Goal: Communication & Community: Answer question/provide support

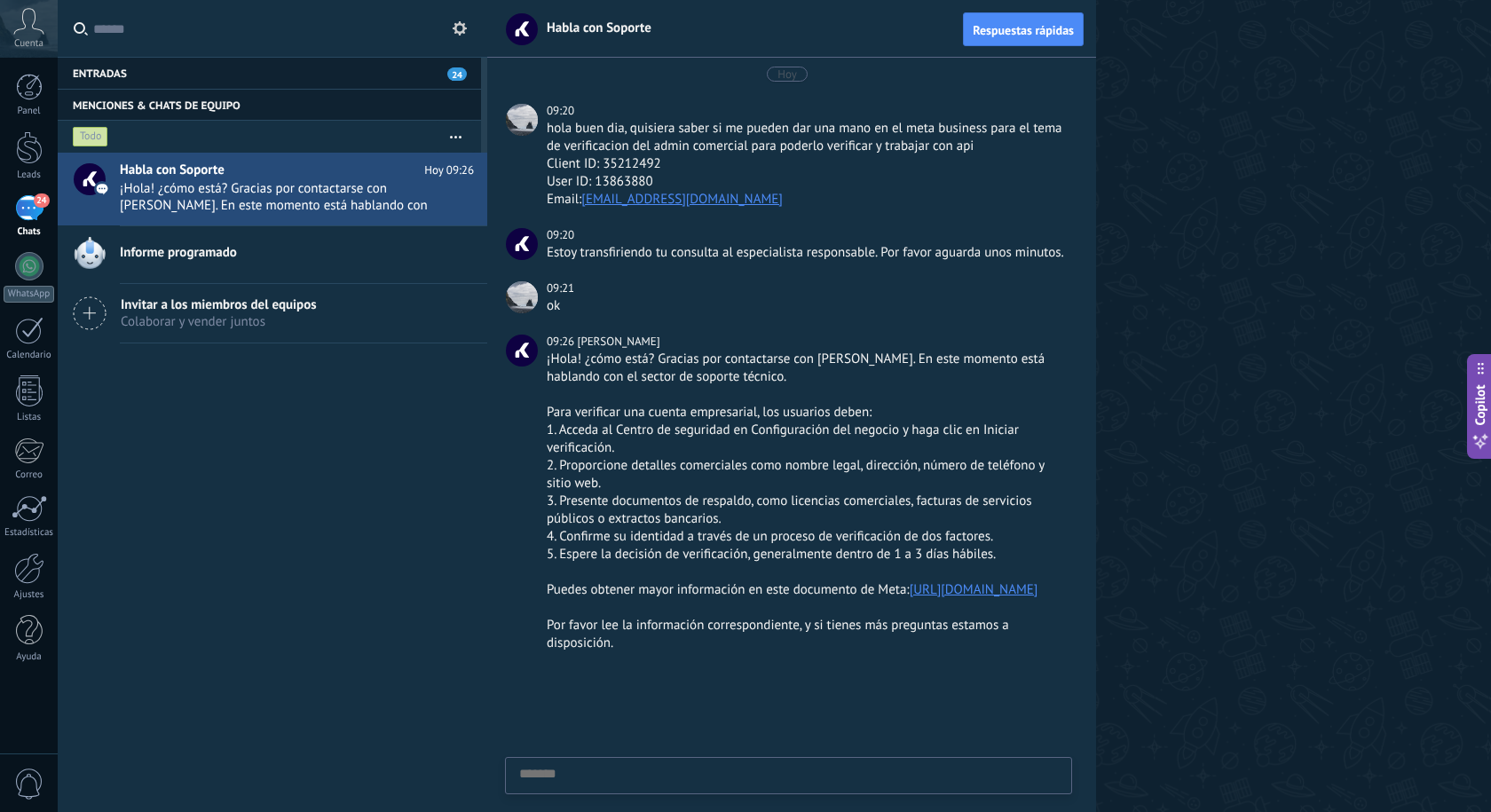
scroll to position [17, 0]
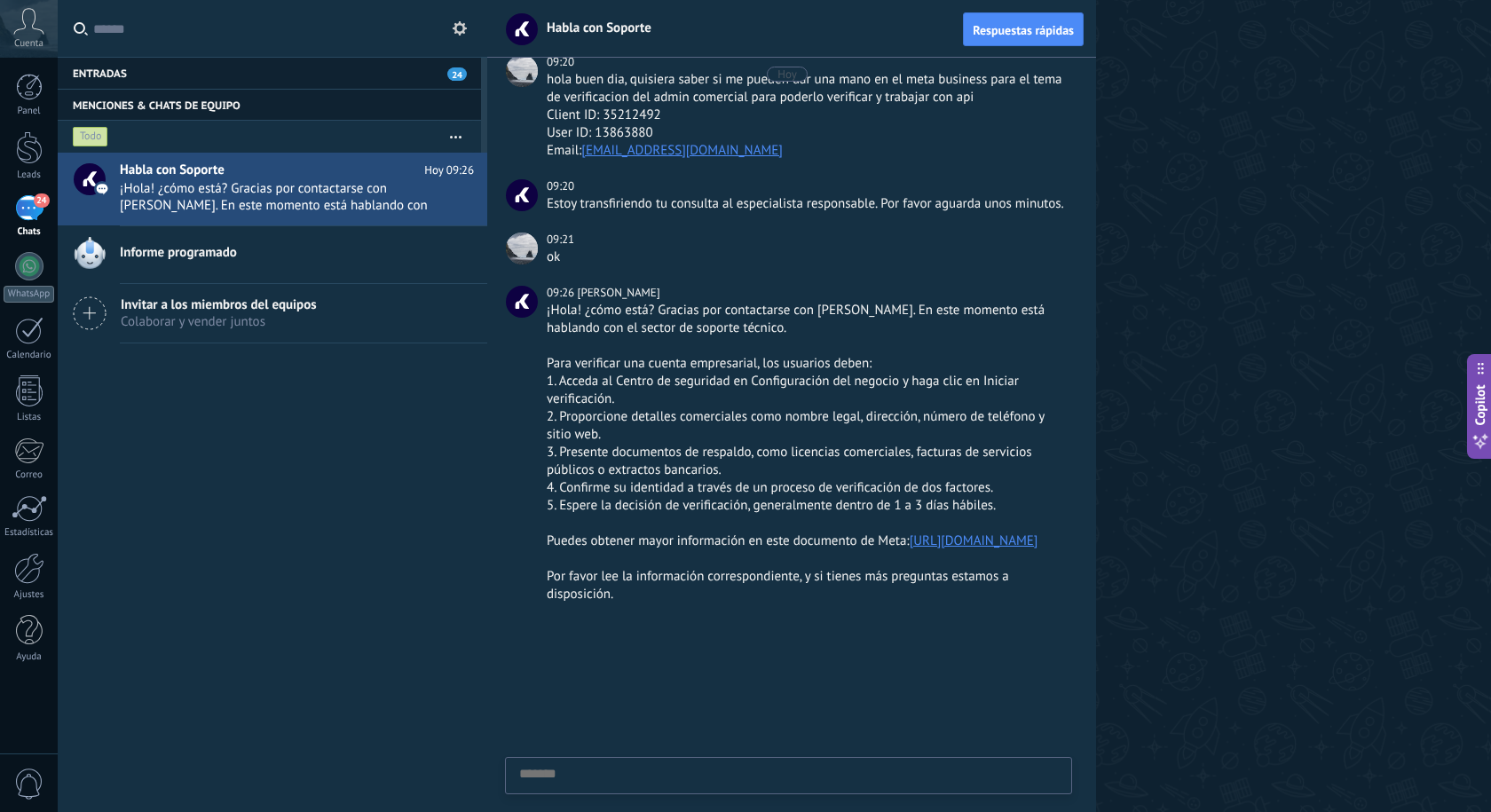
click at [17, 206] on div "24" at bounding box center [30, 208] width 29 height 26
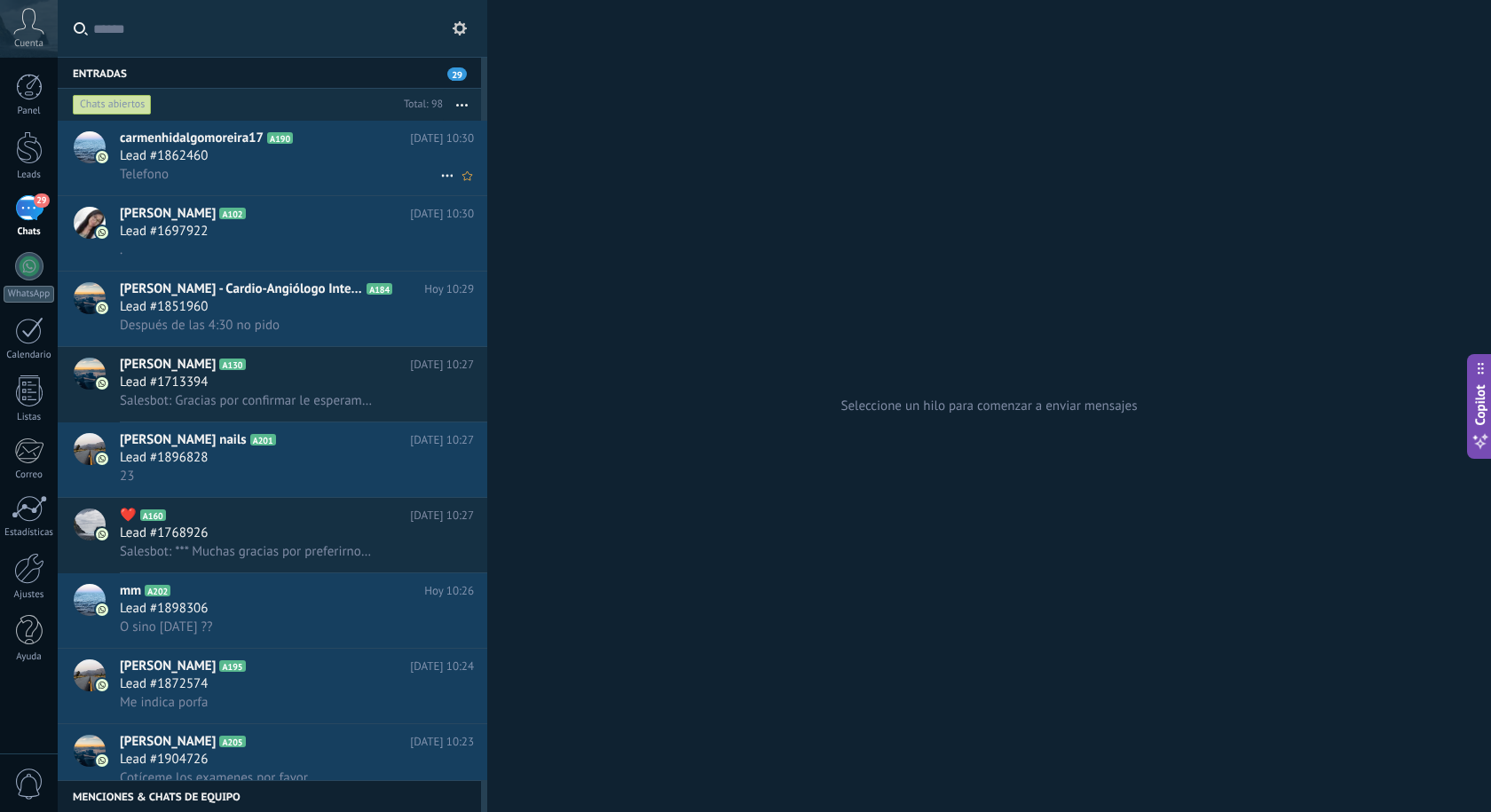
click at [213, 163] on h3 "Lead #1862460" at bounding box center [167, 157] width 96 height 18
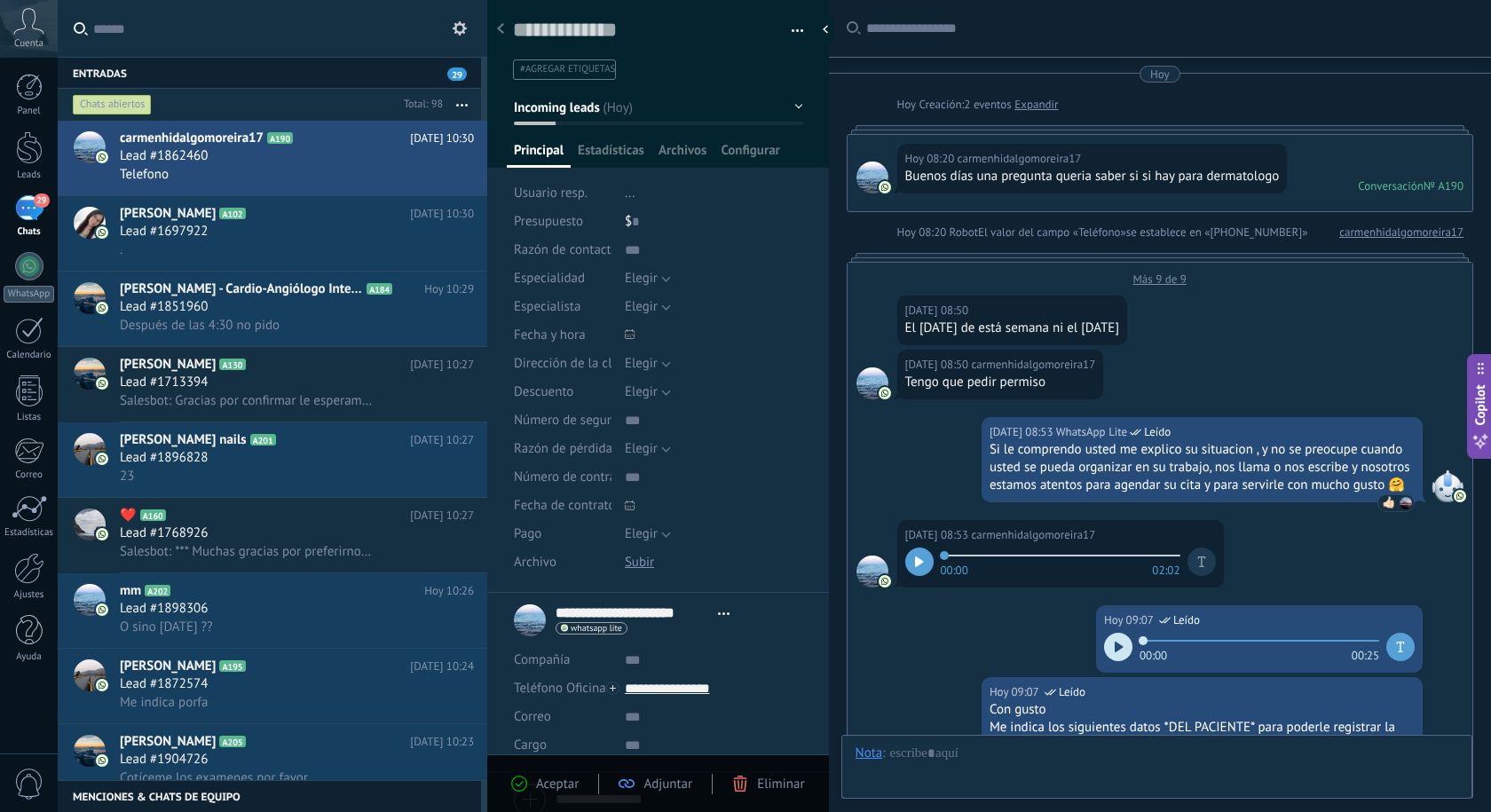
scroll to position [686, 0]
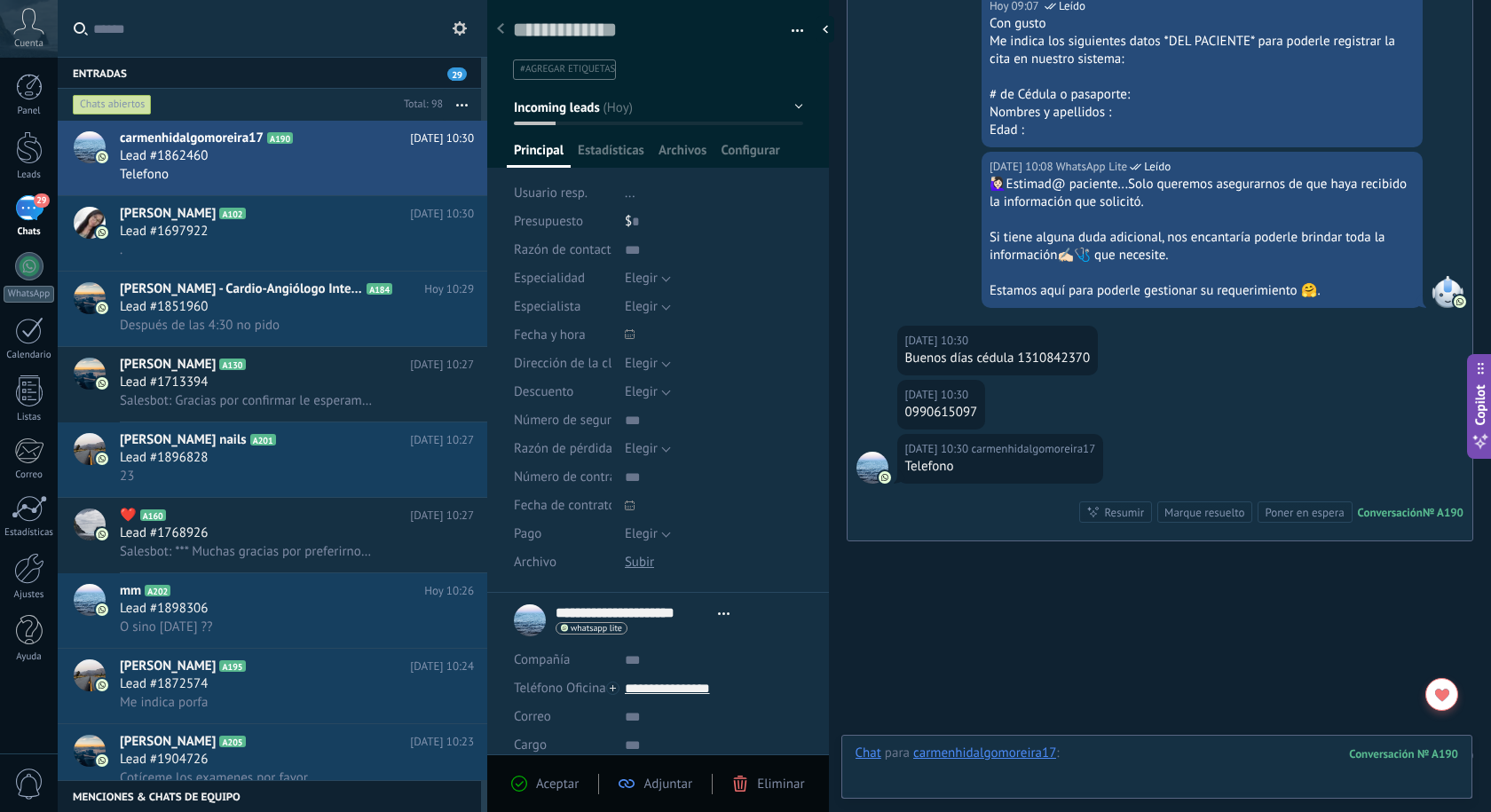
click at [971, 764] on div at bounding box center [1156, 771] width 602 height 53
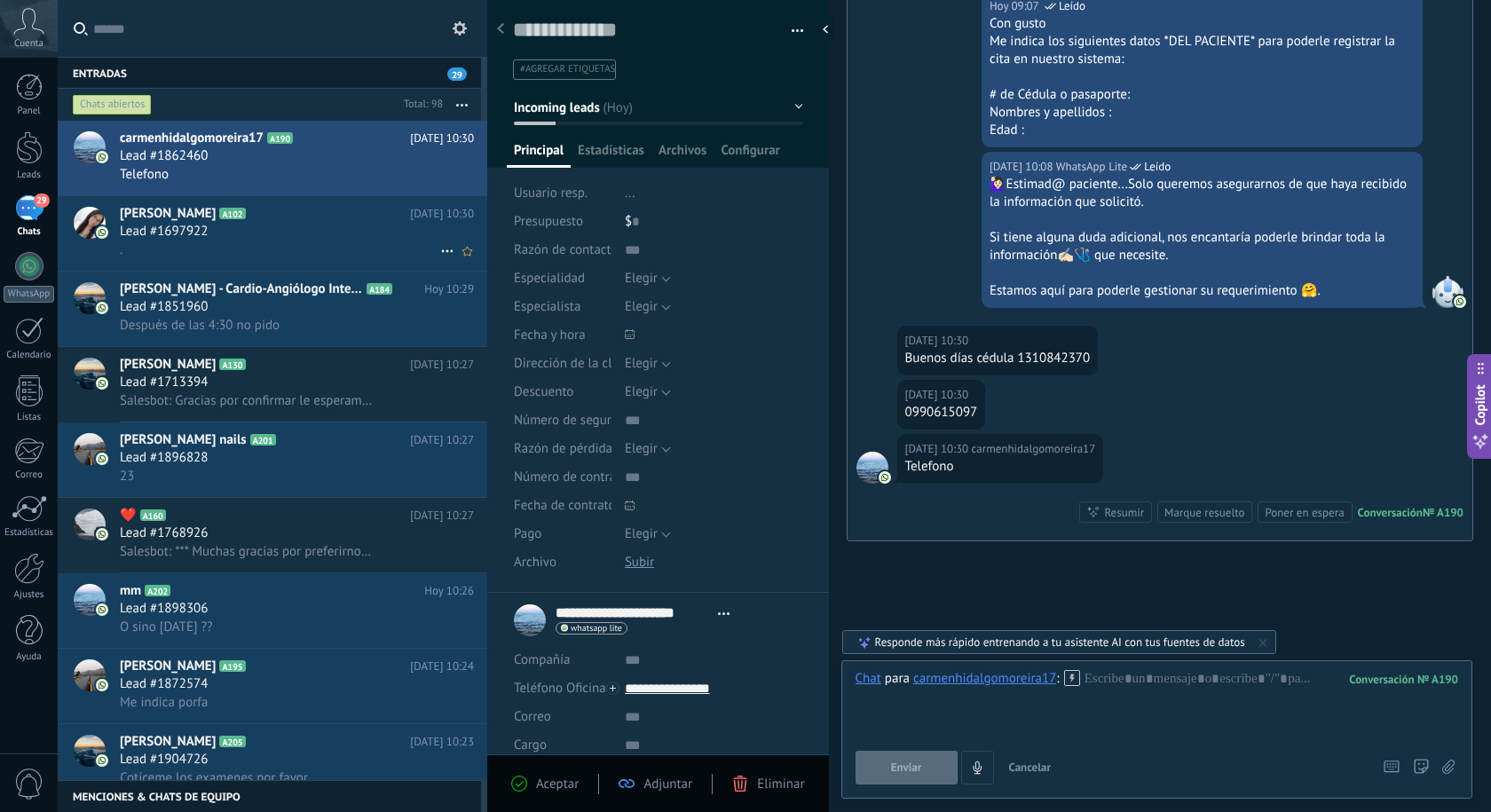
click at [216, 230] on h3 "Lead #1697922" at bounding box center [167, 231] width 96 height 18
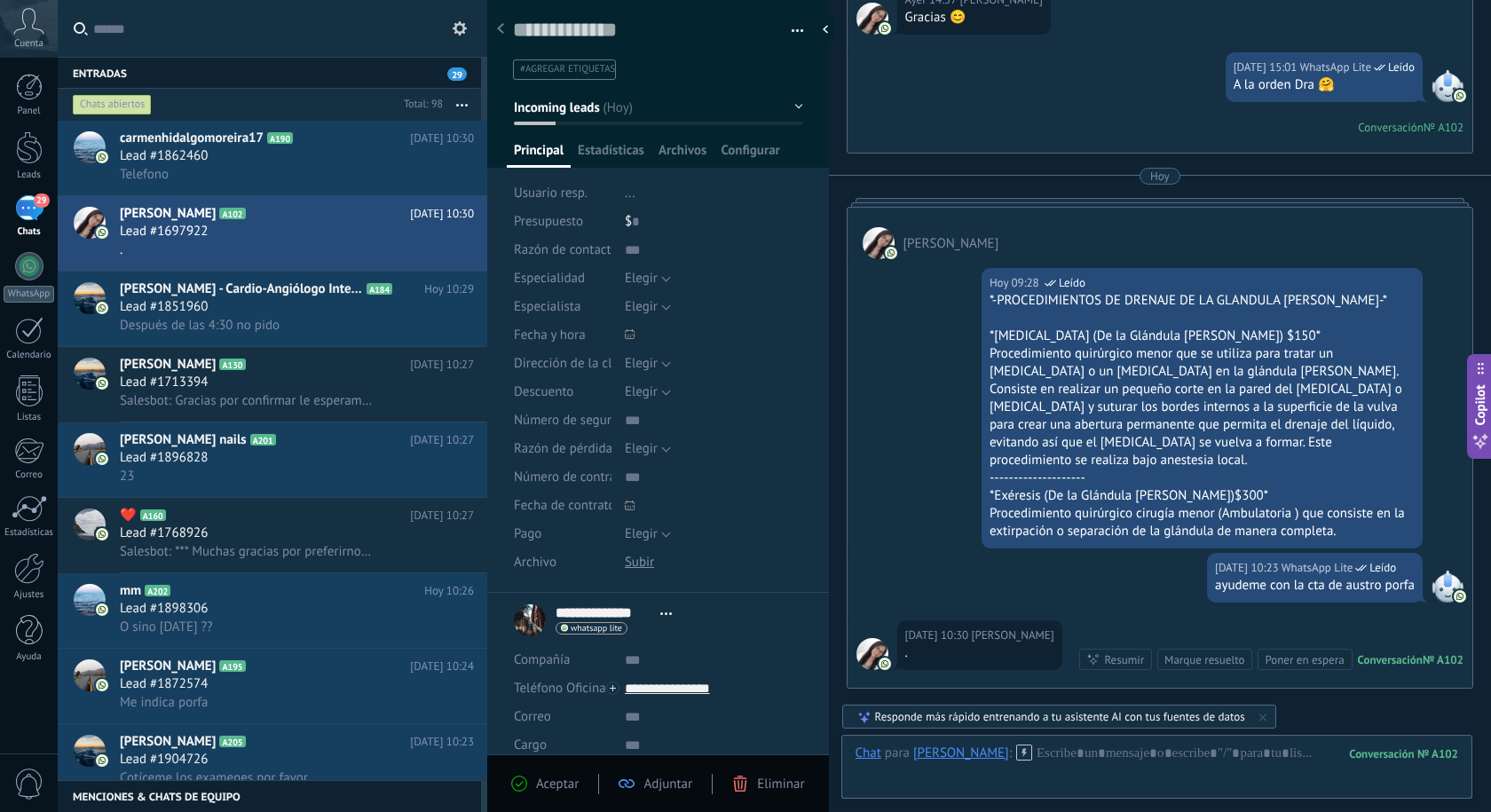
scroll to position [1006, 0]
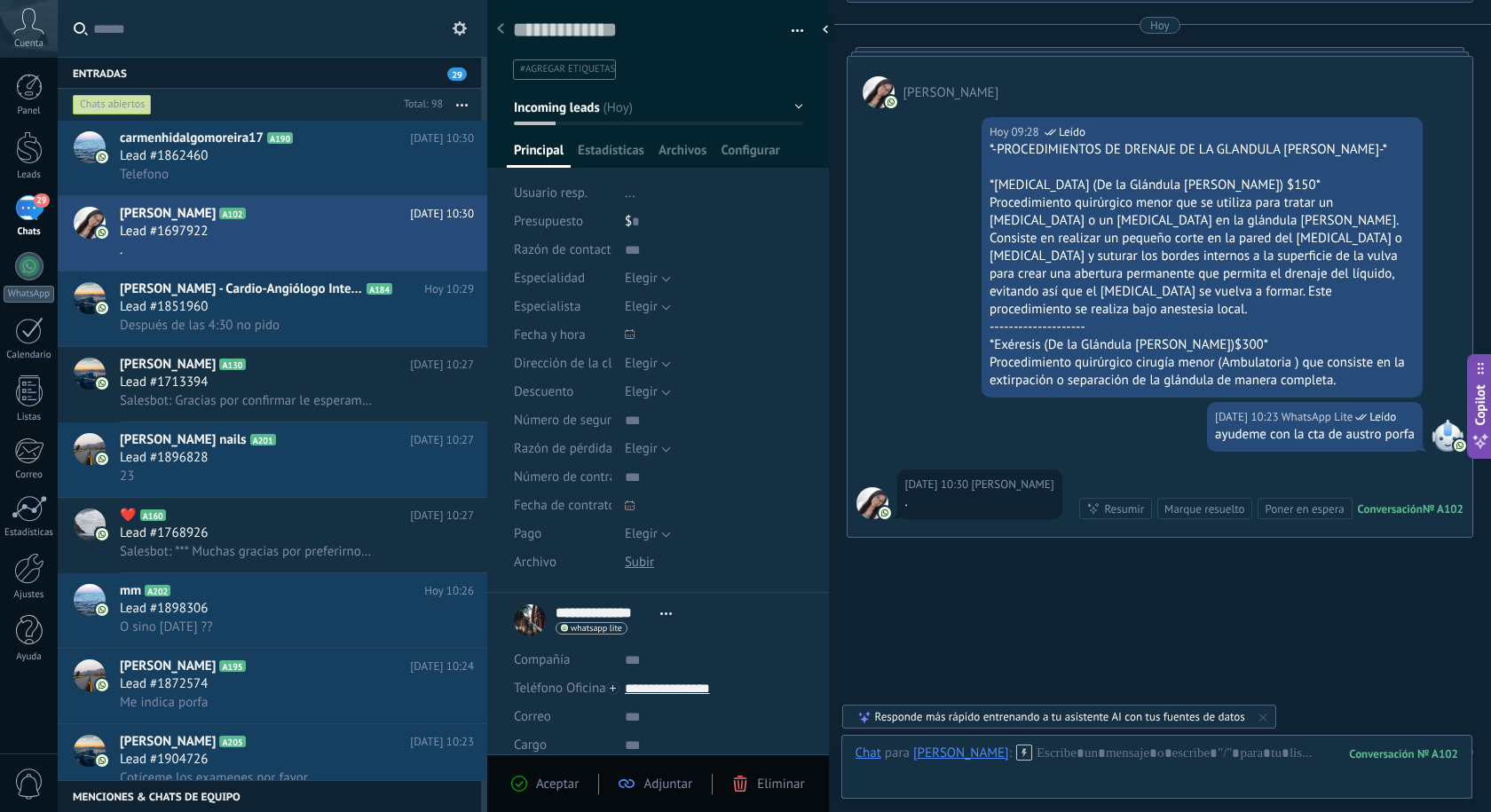
click at [306, 379] on div "Lead #1713394" at bounding box center [296, 383] width 354 height 18
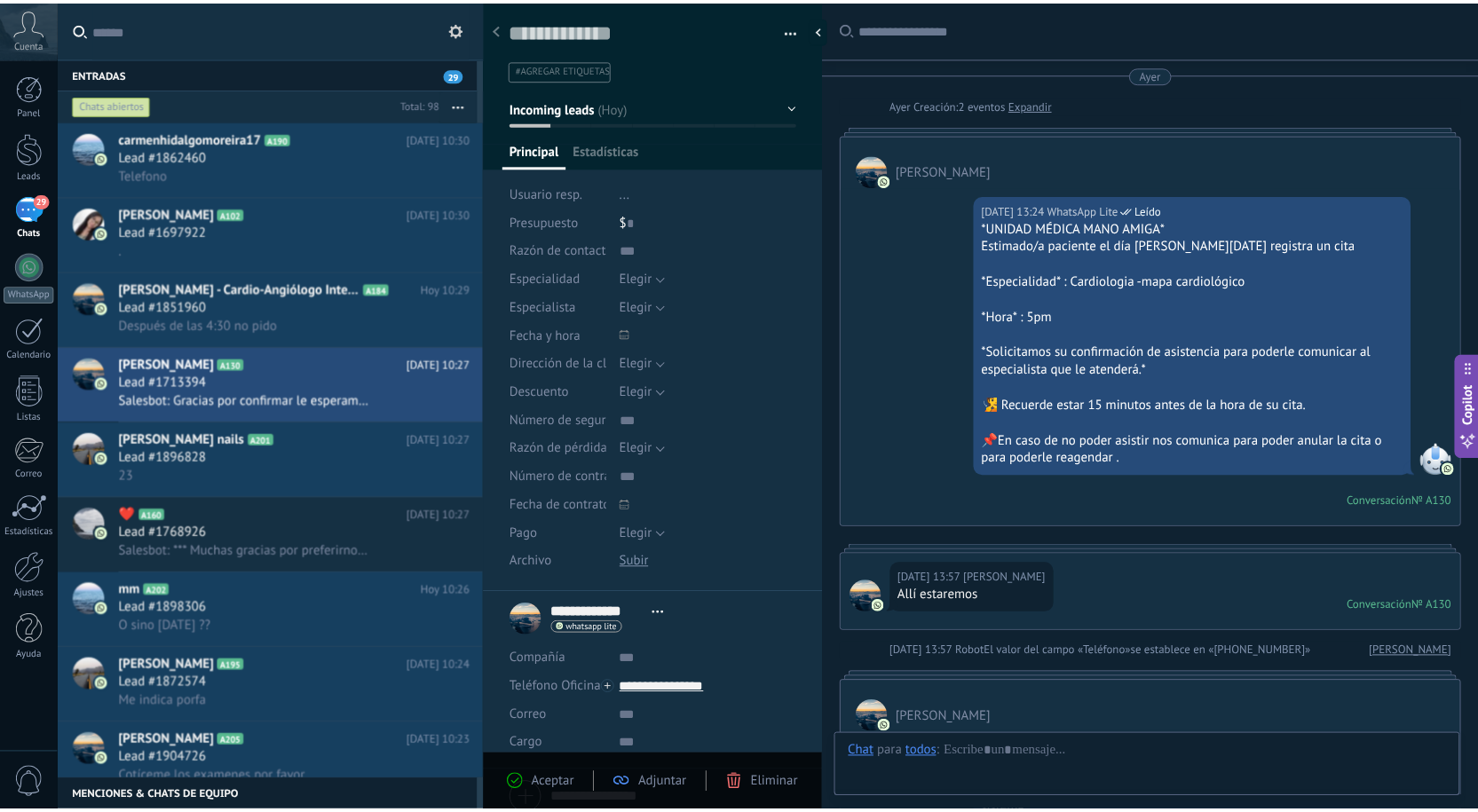
scroll to position [1294, 0]
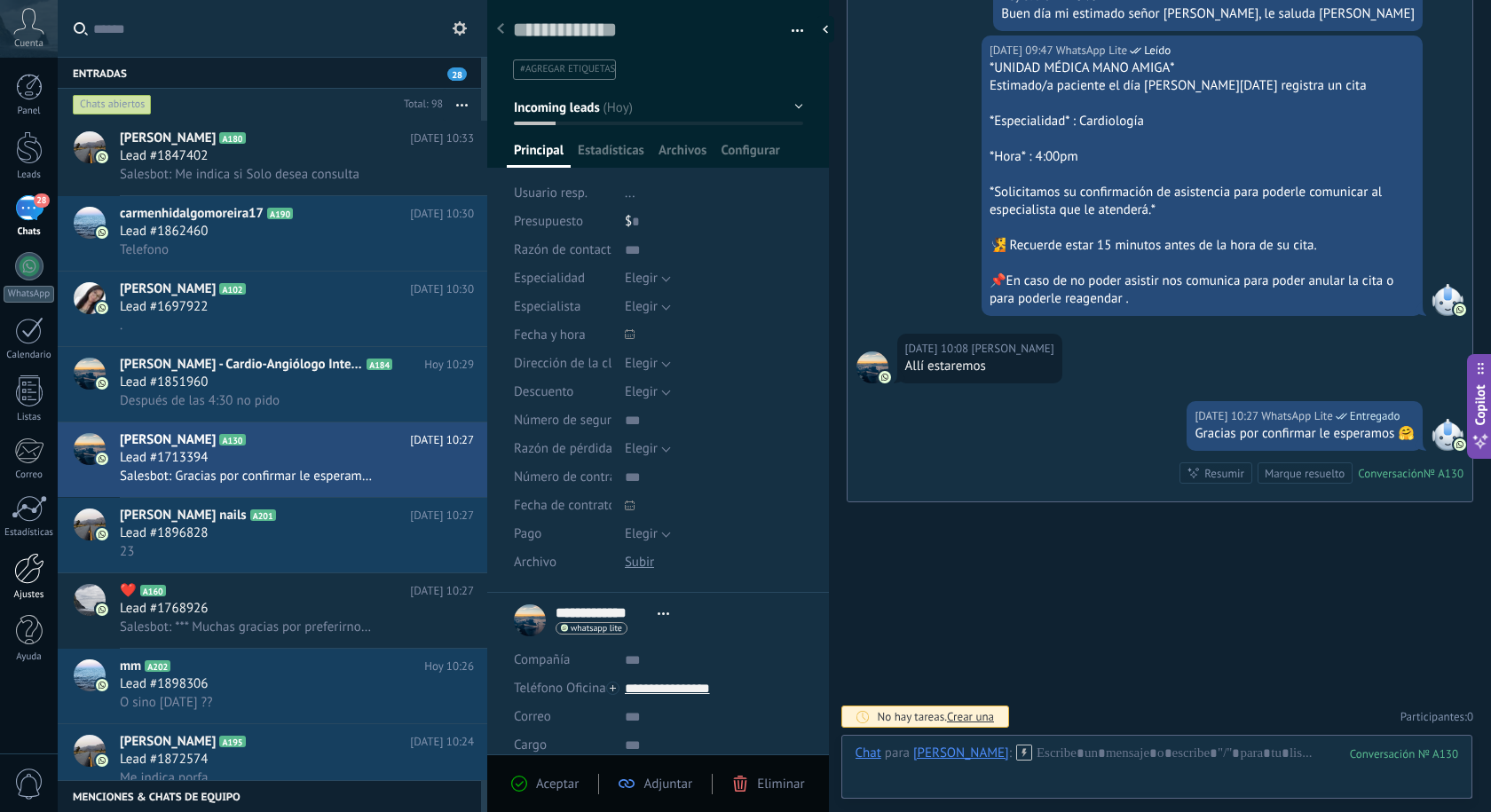
click at [30, 582] on div at bounding box center [30, 568] width 31 height 32
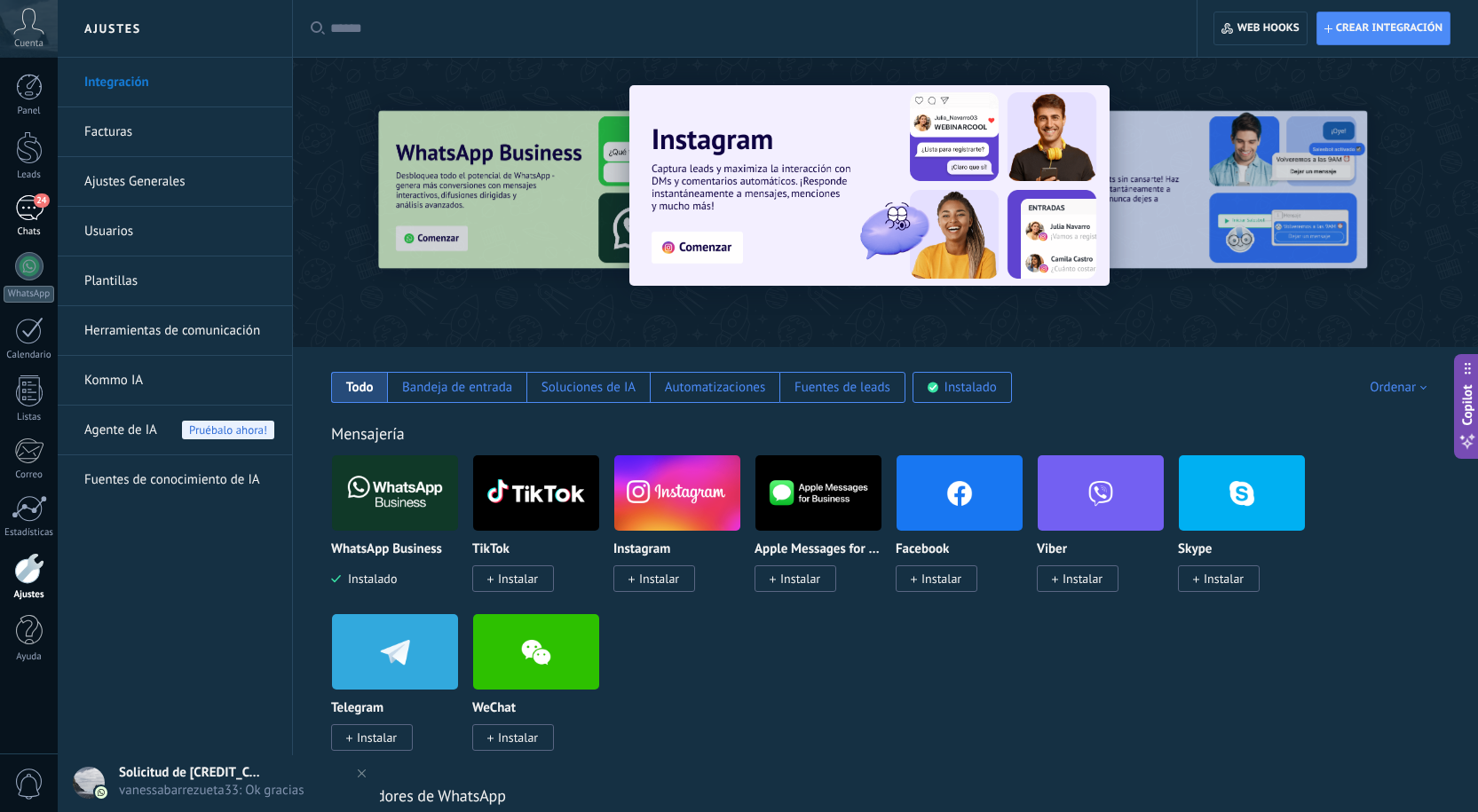
click at [38, 218] on div "24" at bounding box center [30, 208] width 29 height 26
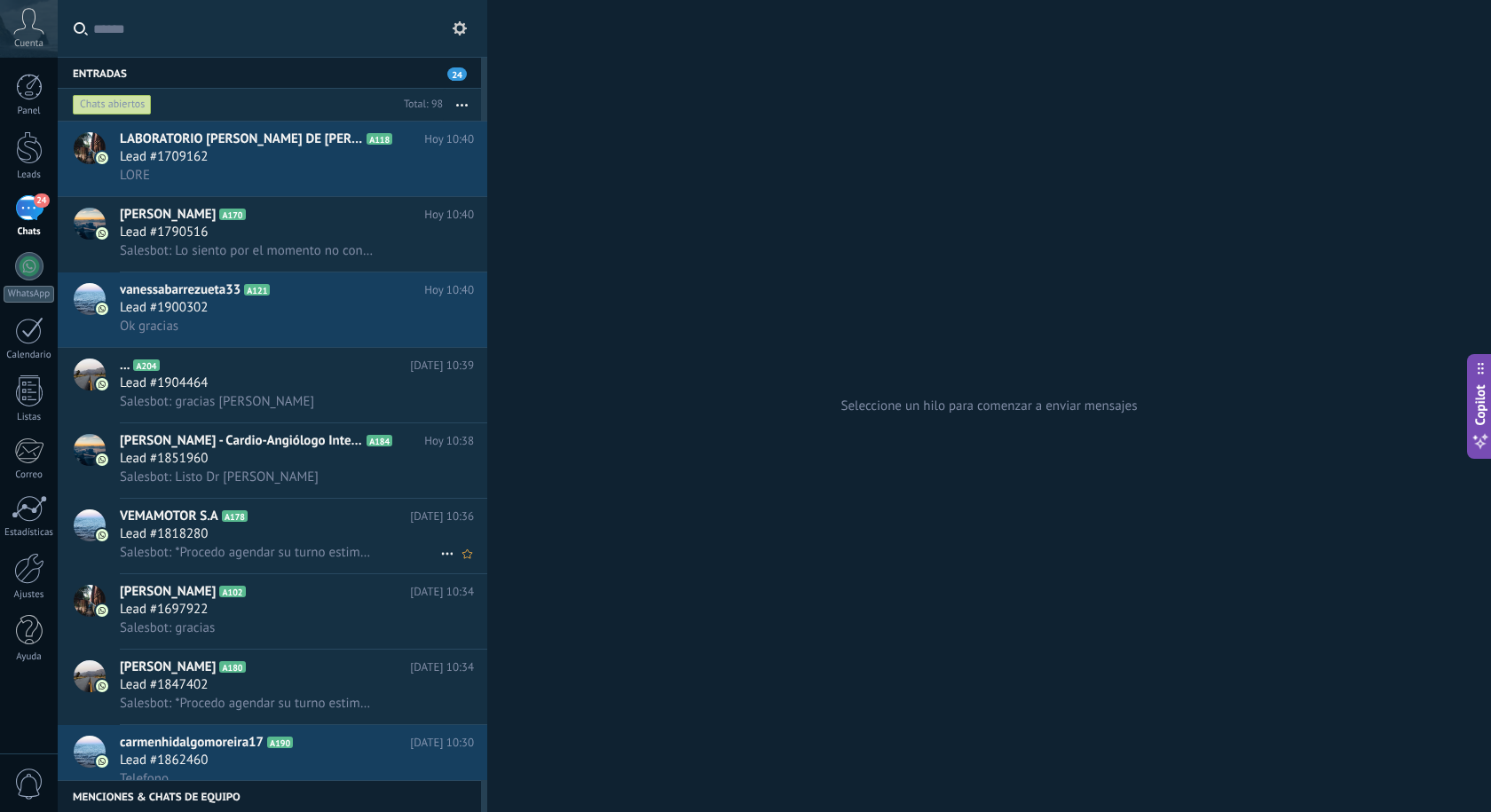
scroll to position [356, 0]
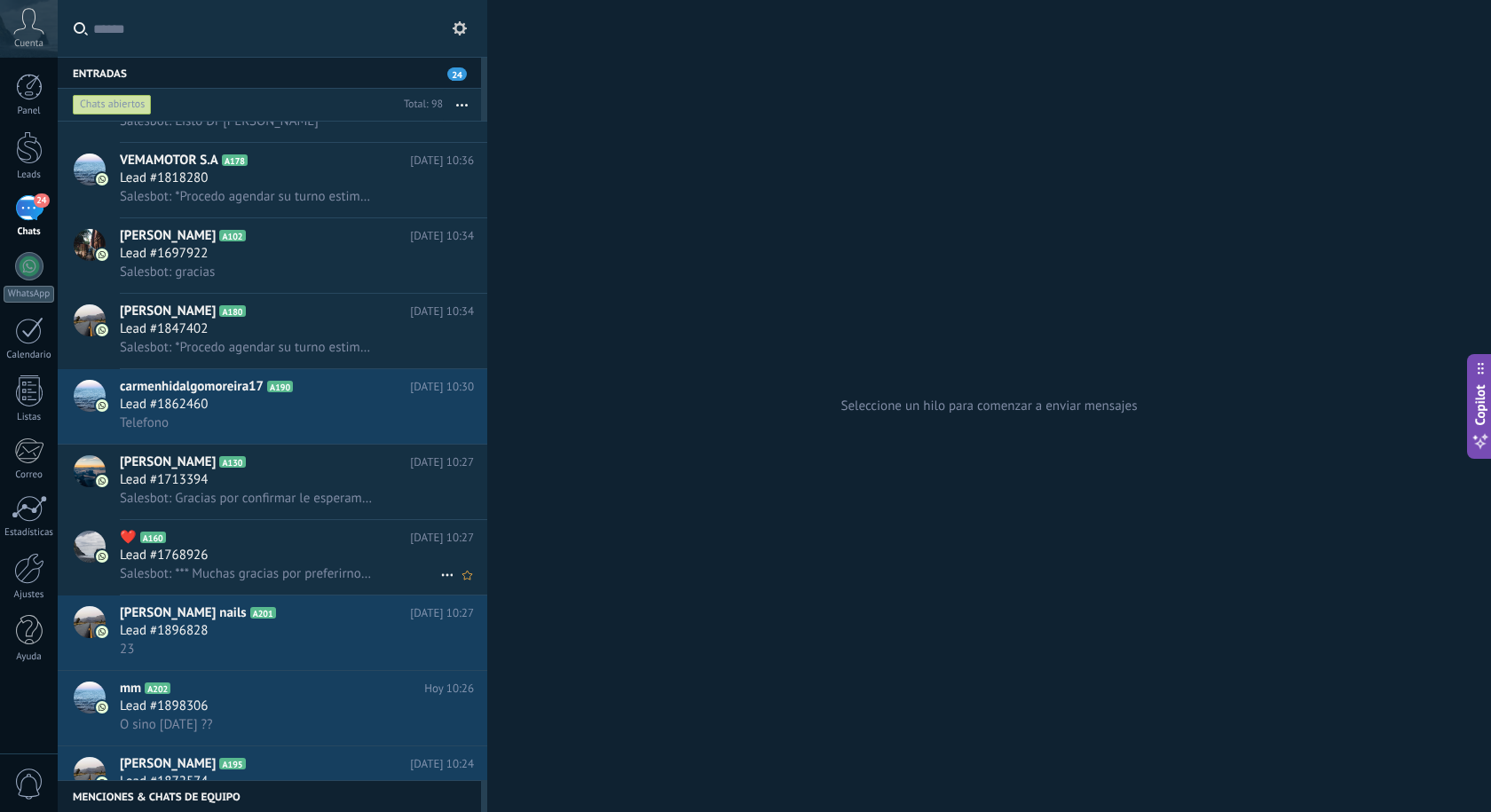
click at [239, 564] on div "Lead #1768926" at bounding box center [296, 555] width 354 height 18
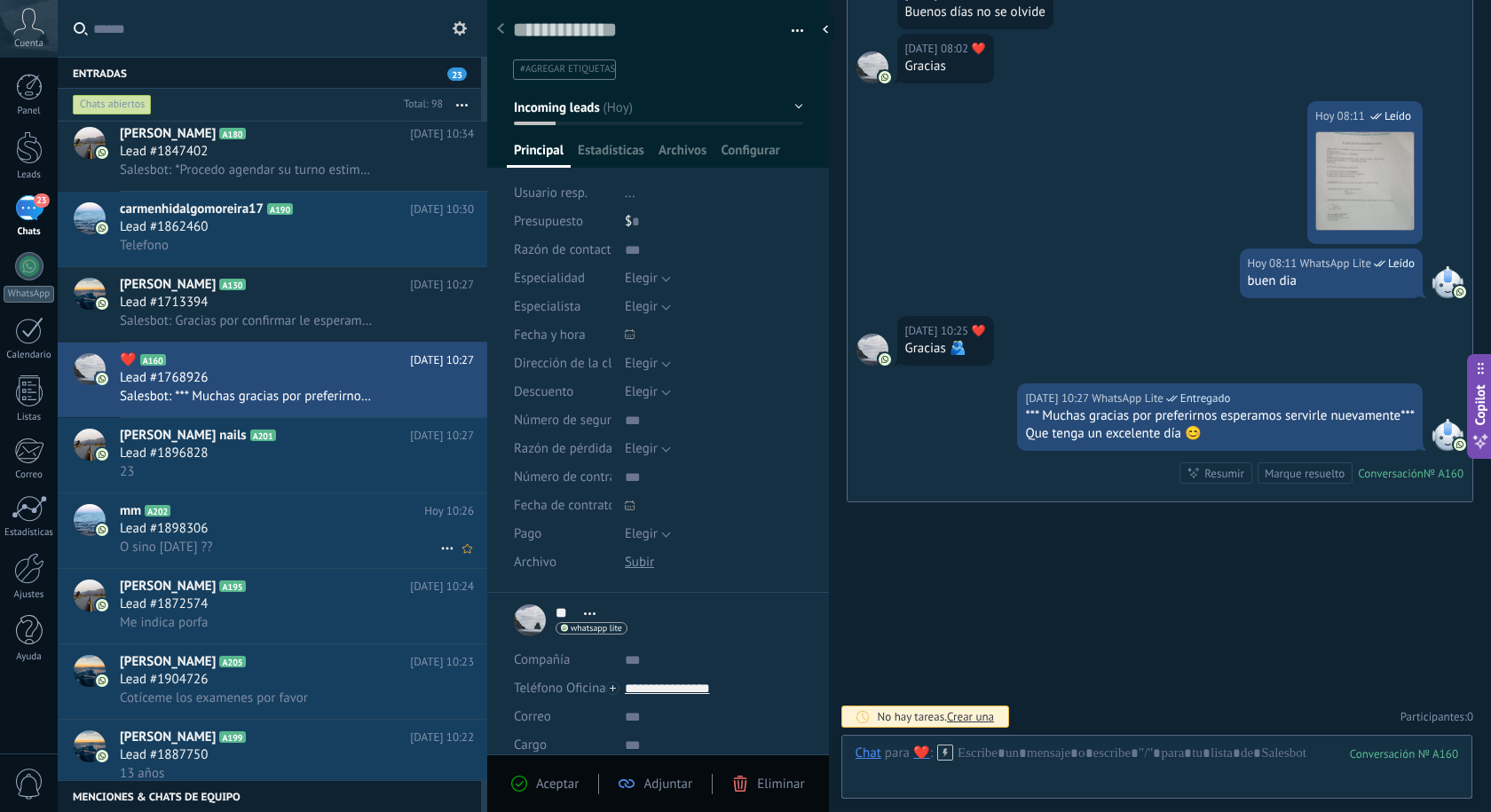
scroll to position [889, 0]
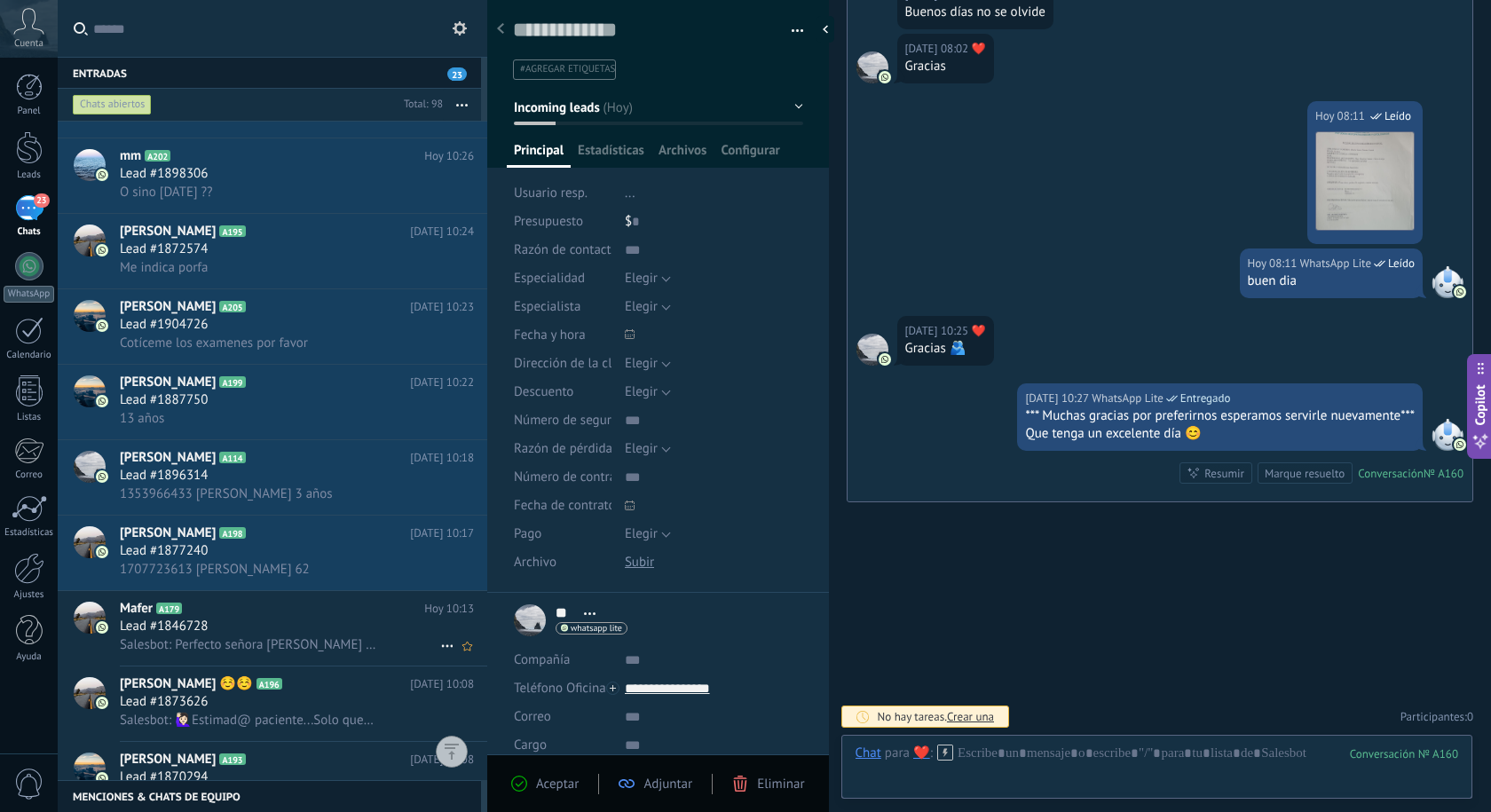
click at [248, 613] on h2 "Mafer A179" at bounding box center [272, 609] width 304 height 18
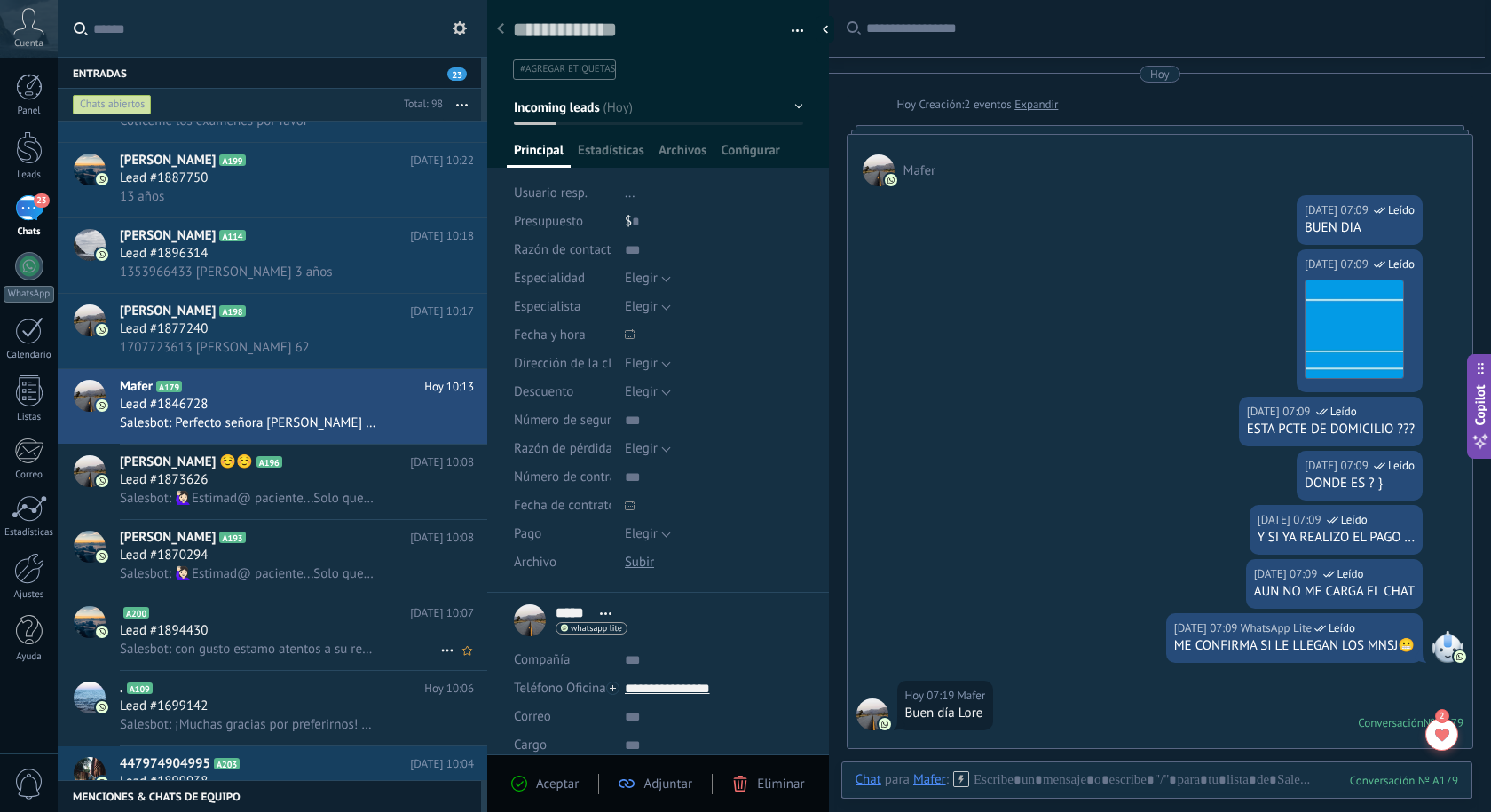
scroll to position [1155, 0]
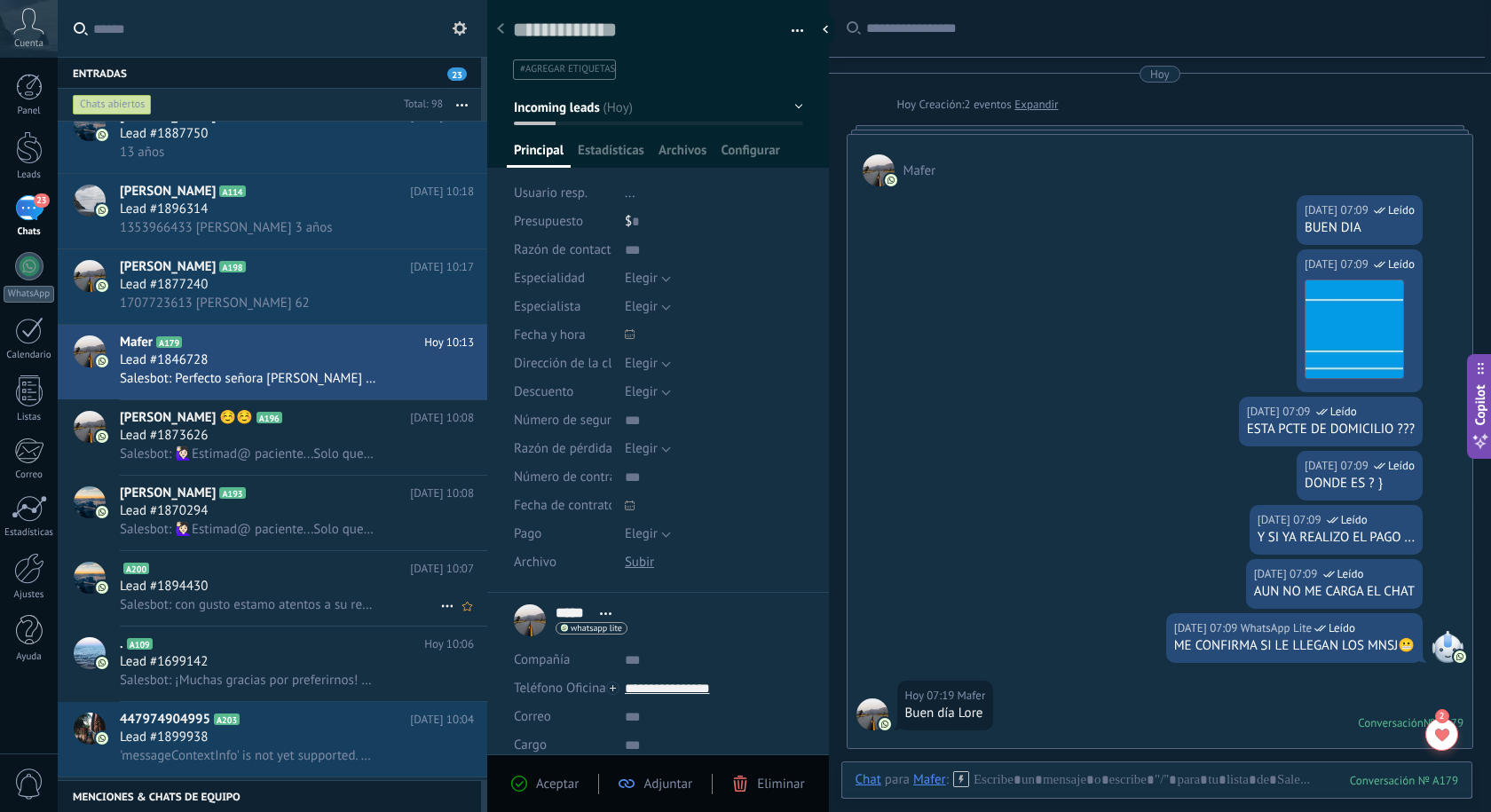
click at [239, 591] on div "Lead #1894430" at bounding box center [296, 587] width 354 height 18
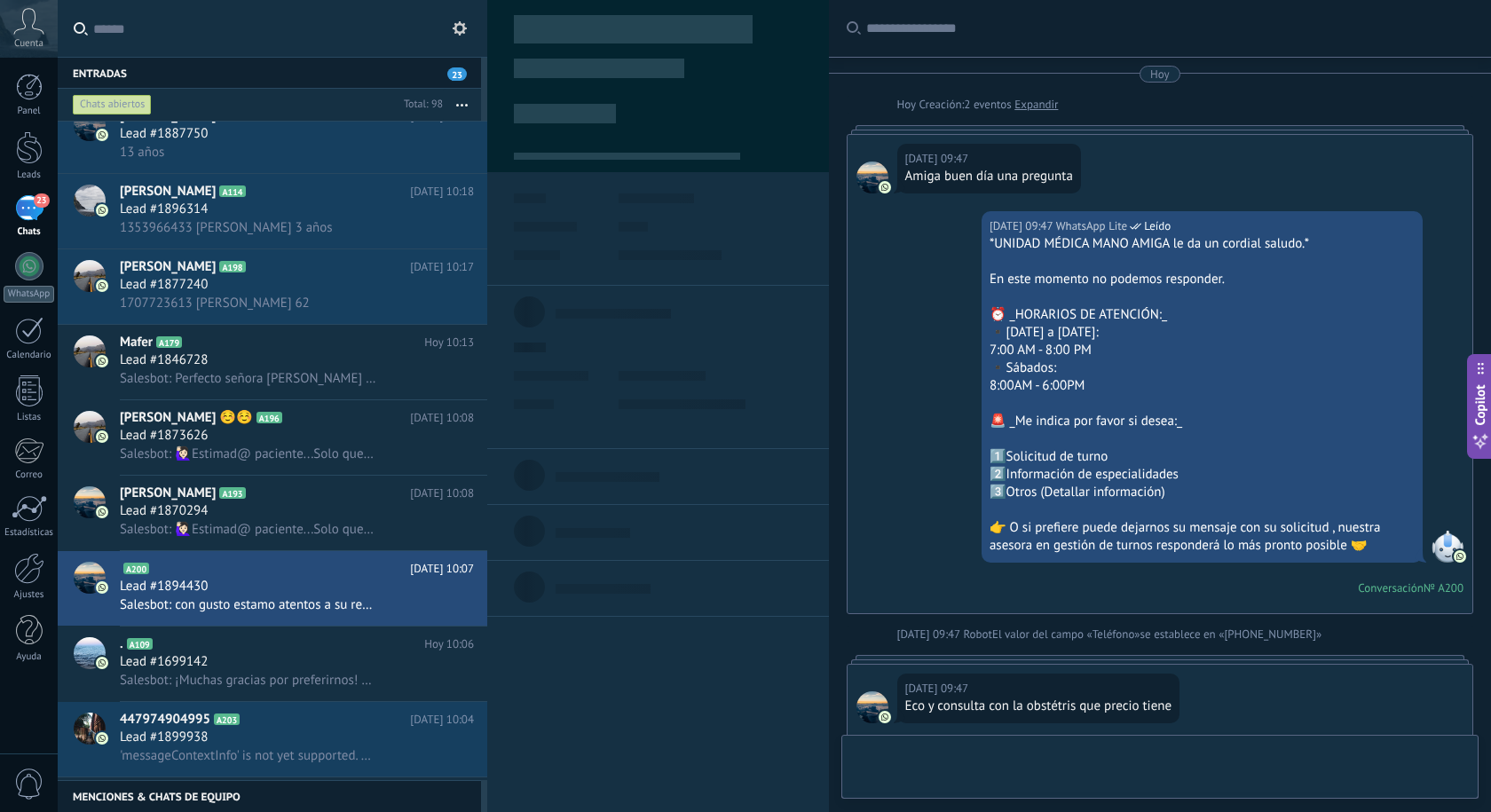
type textarea "**********"
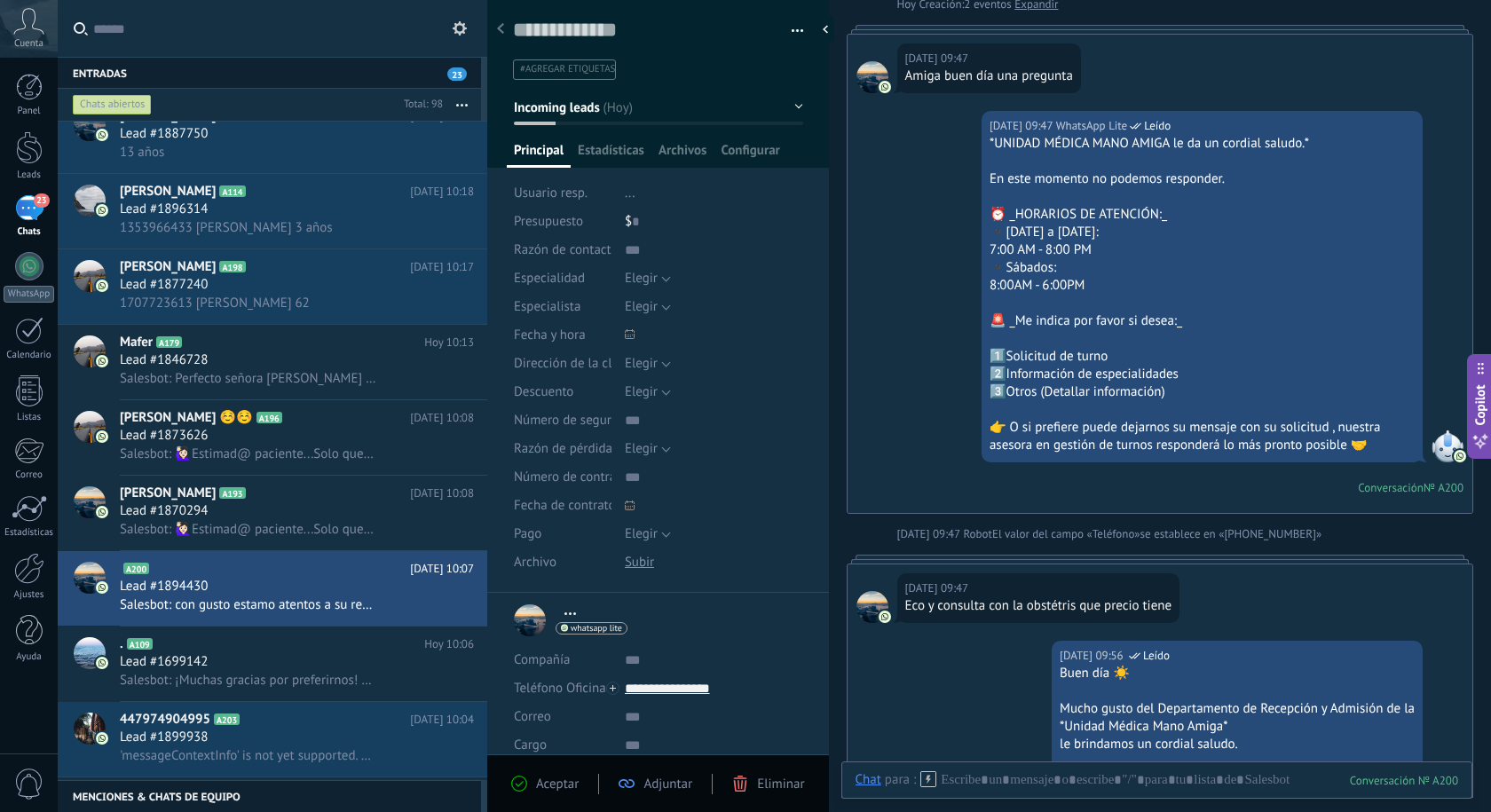
scroll to position [89, 0]
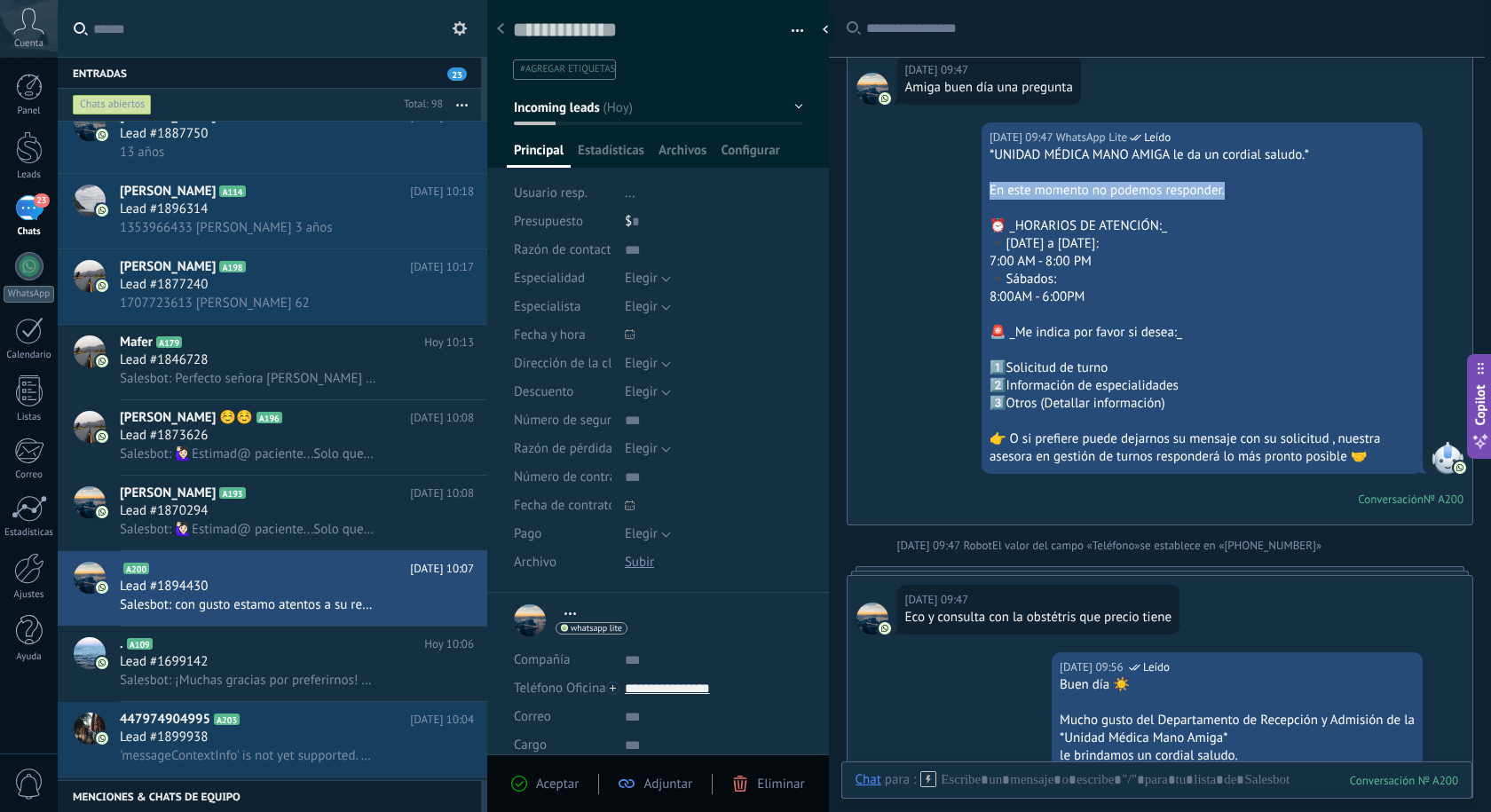
drag, startPoint x: 1233, startPoint y: 190, endPoint x: 986, endPoint y: 194, distance: 247.0
click at [986, 194] on div "Hoy 09:47 WhatsApp Lite Leído *UNIDAD MÉDICA MANO AMIGA le da un cordial saludo…" at bounding box center [1202, 298] width 441 height 351
click at [1240, 248] on div "▪️Lunes a viernes:" at bounding box center [1202, 244] width 425 height 18
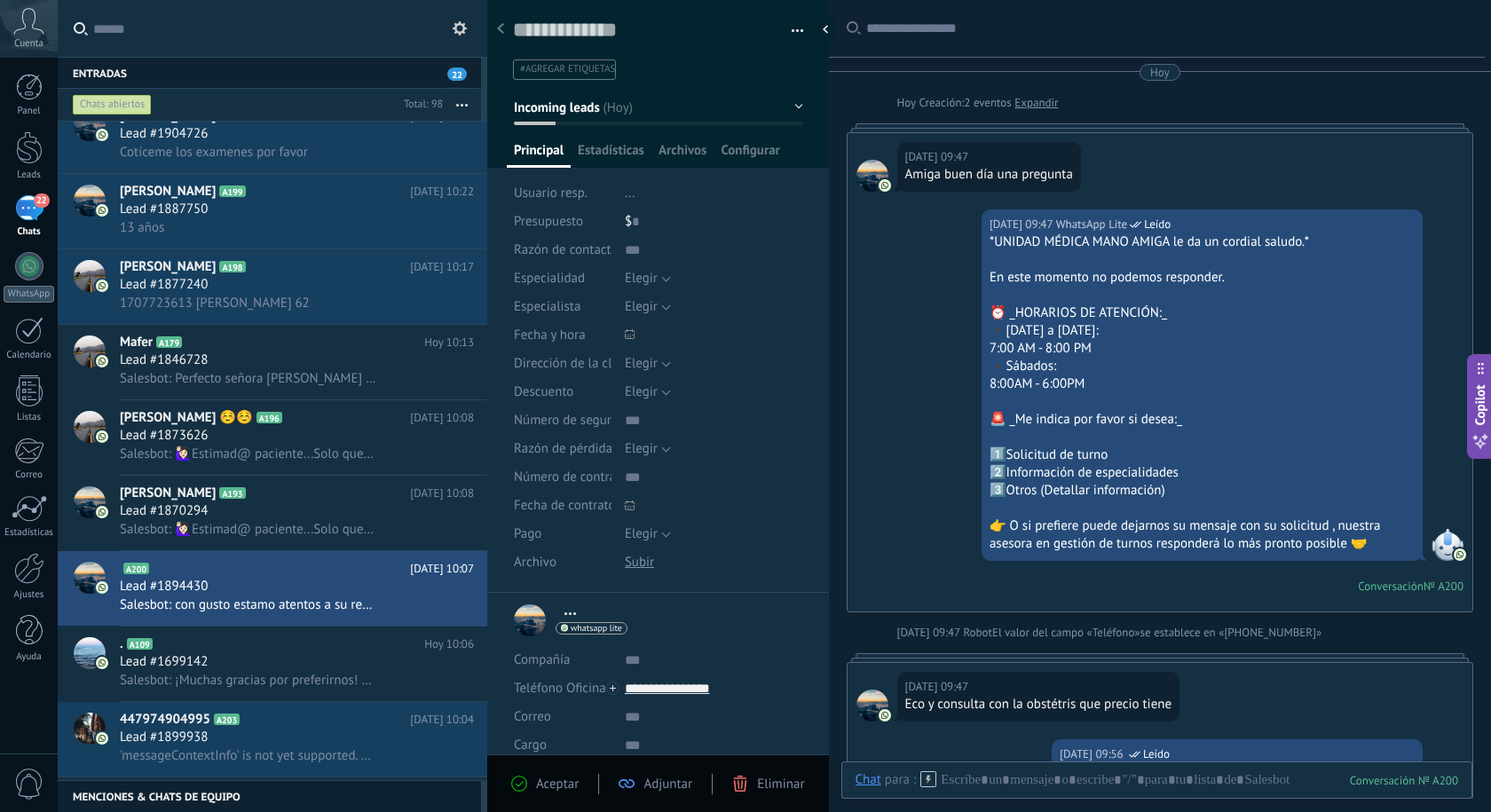
scroll to position [0, 0]
click at [32, 32] on icon at bounding box center [29, 22] width 32 height 27
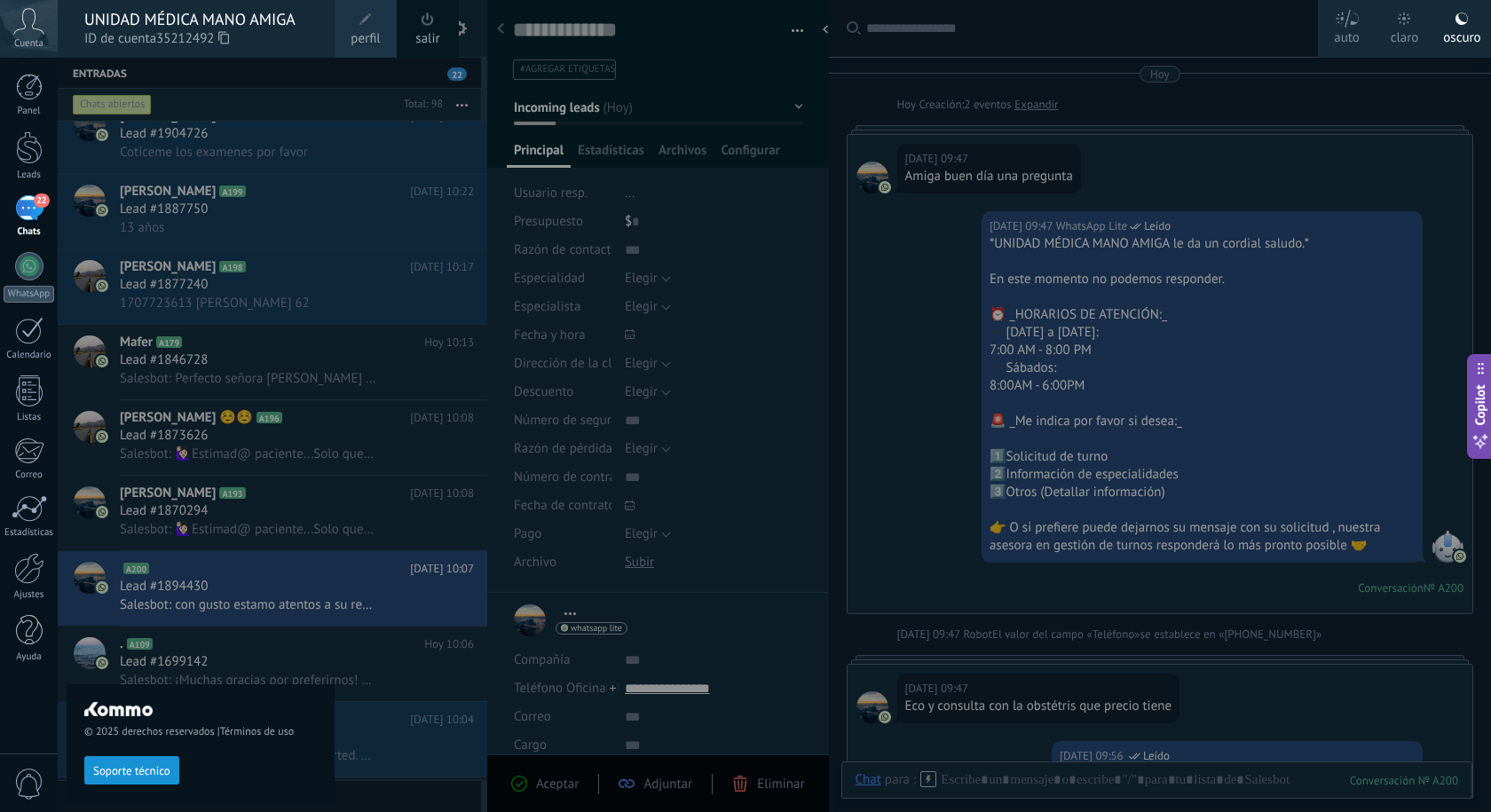
click at [32, 36] on div "Cuenta" at bounding box center [29, 29] width 58 height 58
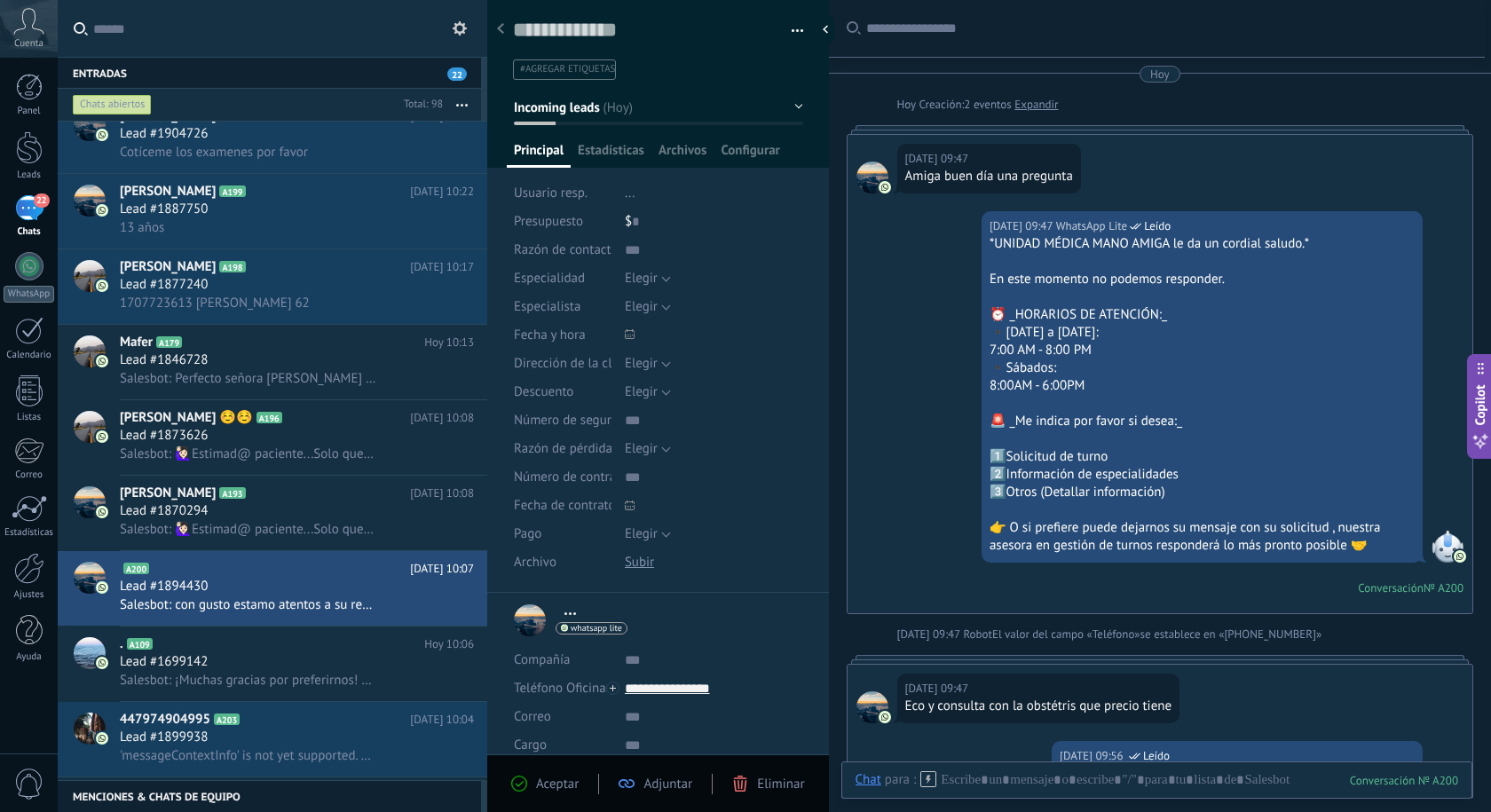
click at [32, 36] on div "Cuenta" at bounding box center [29, 29] width 58 height 58
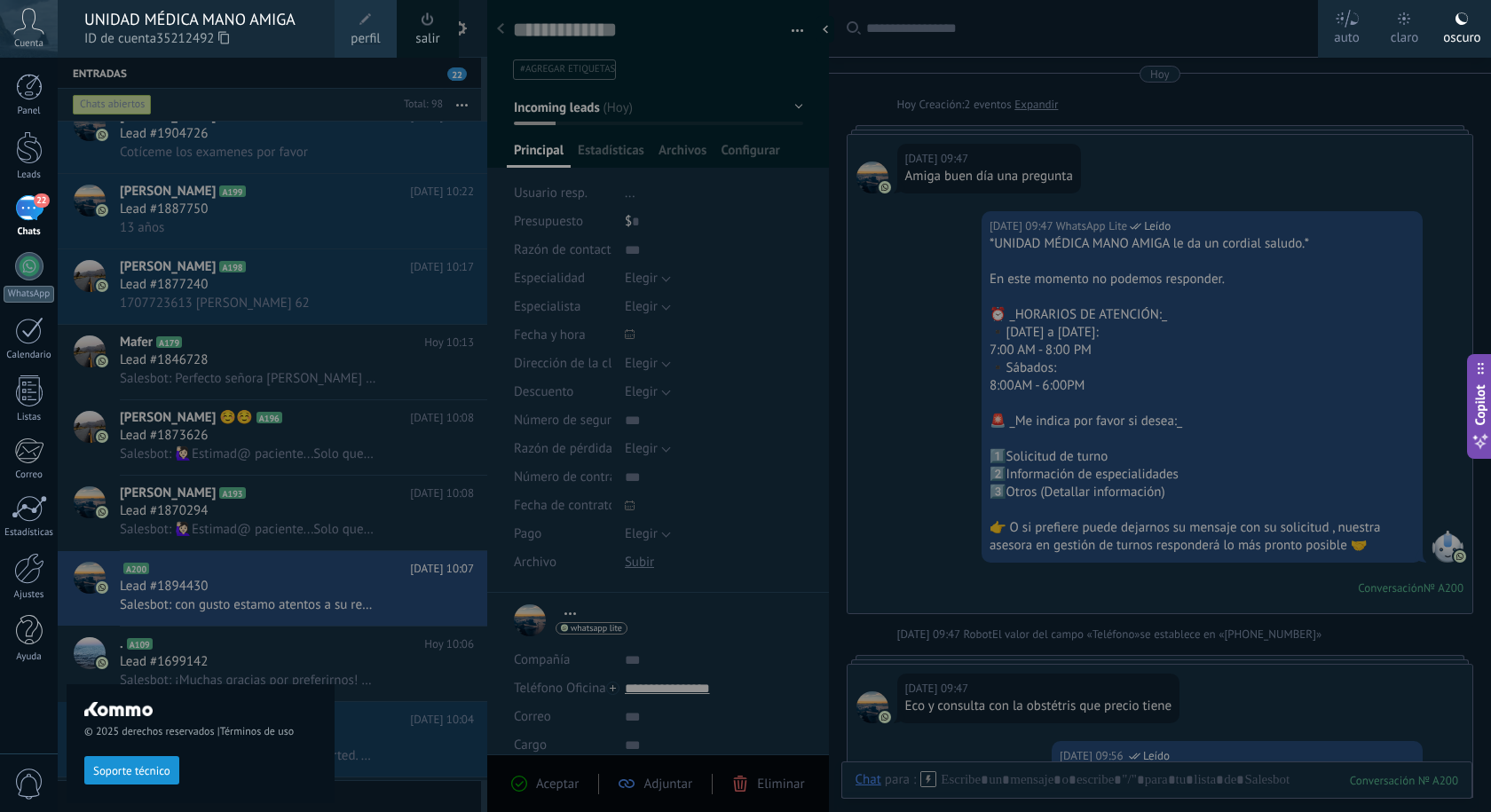
click at [431, 25] on span at bounding box center [428, 19] width 13 height 14
